Goal: Navigation & Orientation: Go to known website

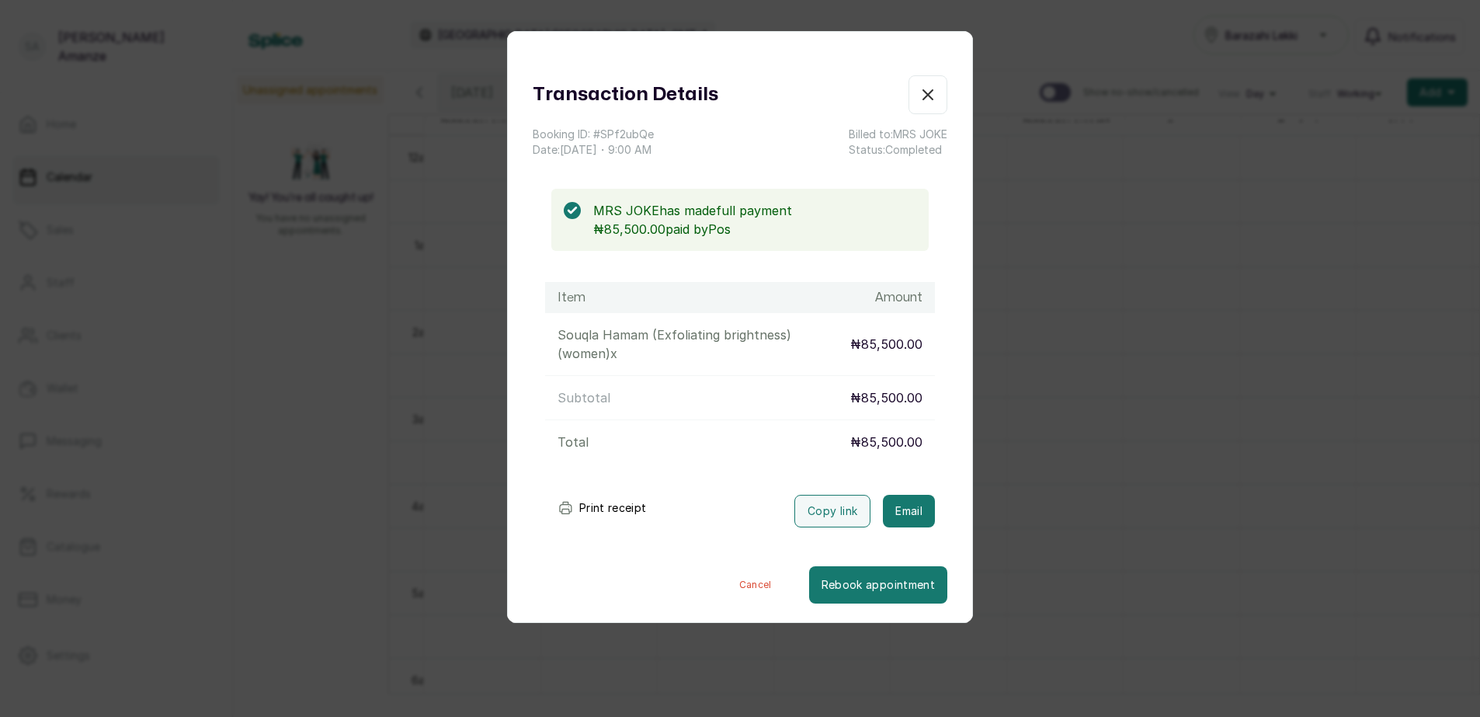
scroll to position [0, 581]
